Goal: Entertainment & Leisure: Browse casually

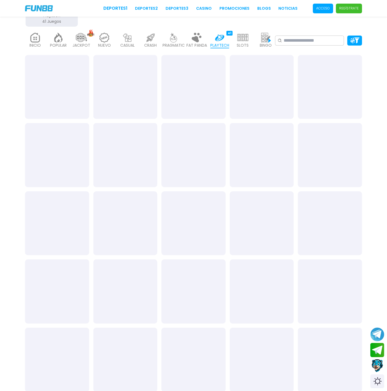
scroll to position [144, 0]
